Goal: Task Accomplishment & Management: Use online tool/utility

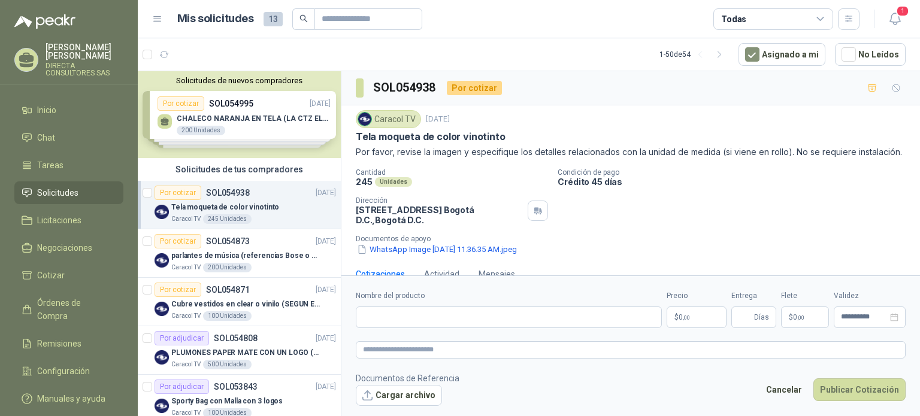
scroll to position [35, 0]
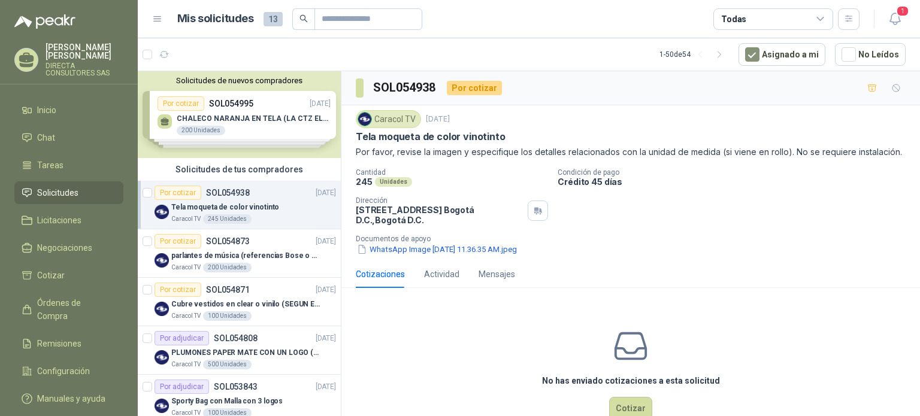
click at [243, 190] on p "SOL054938" at bounding box center [228, 193] width 44 height 8
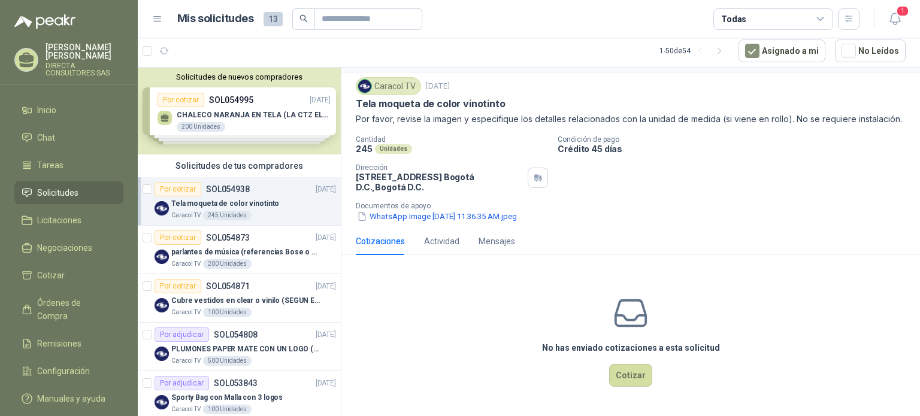
scroll to position [43, 0]
click at [279, 243] on div "Por cotizar SOL054873 [DATE]" at bounding box center [245, 238] width 181 height 14
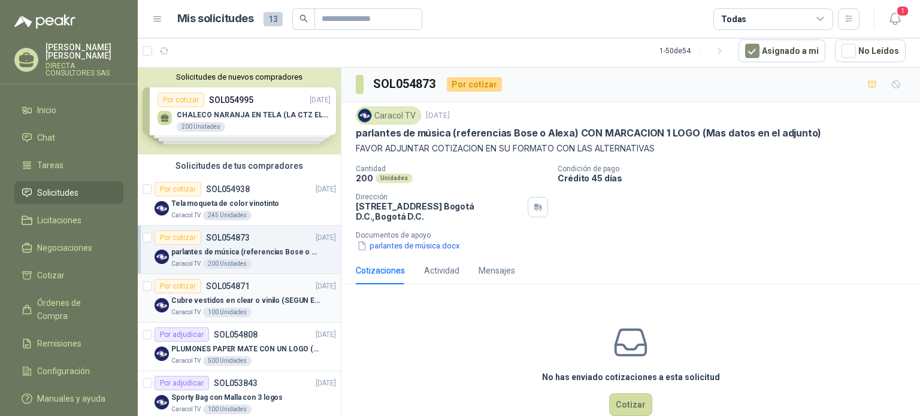
click at [206, 295] on p "Cubre vestidos en clear o vinilo (SEGUN ESPECIFICACIONES DEL ADJUNTO)" at bounding box center [245, 300] width 149 height 11
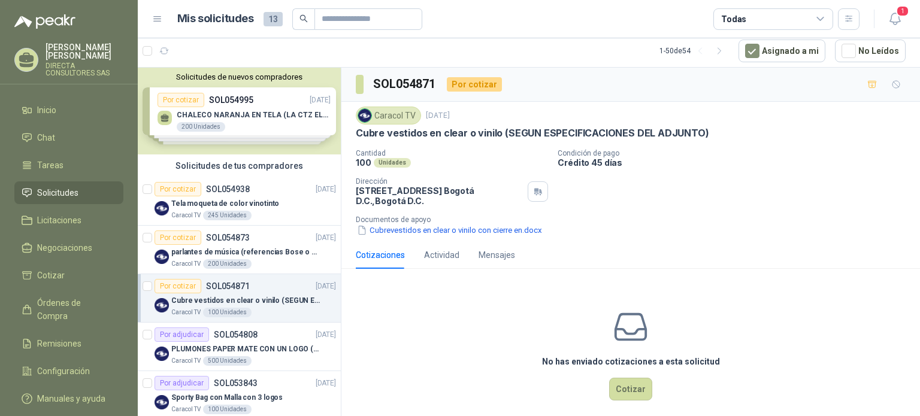
scroll to position [14, 0]
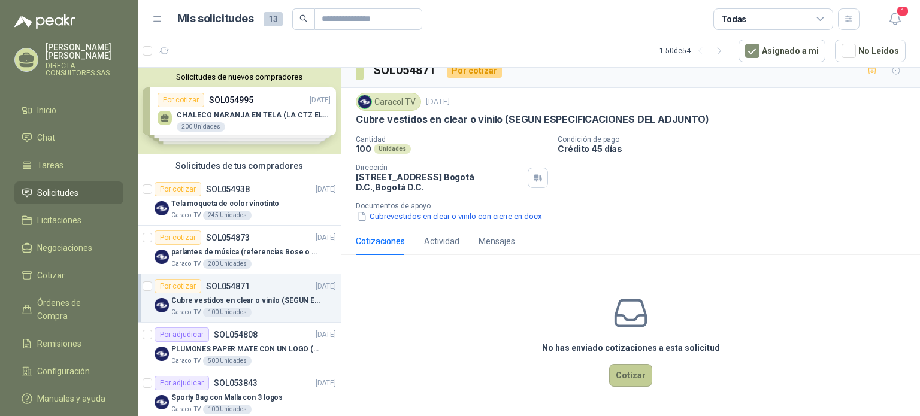
click at [617, 373] on button "Cotizar" at bounding box center [630, 375] width 43 height 23
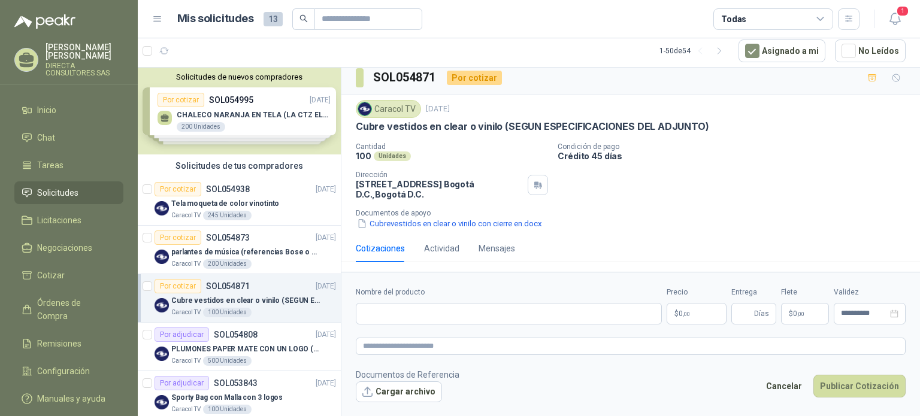
scroll to position [6, 0]
click at [395, 393] on button "Cargar archivo" at bounding box center [399, 392] width 86 height 22
